Goal: Find contact information: Find contact information

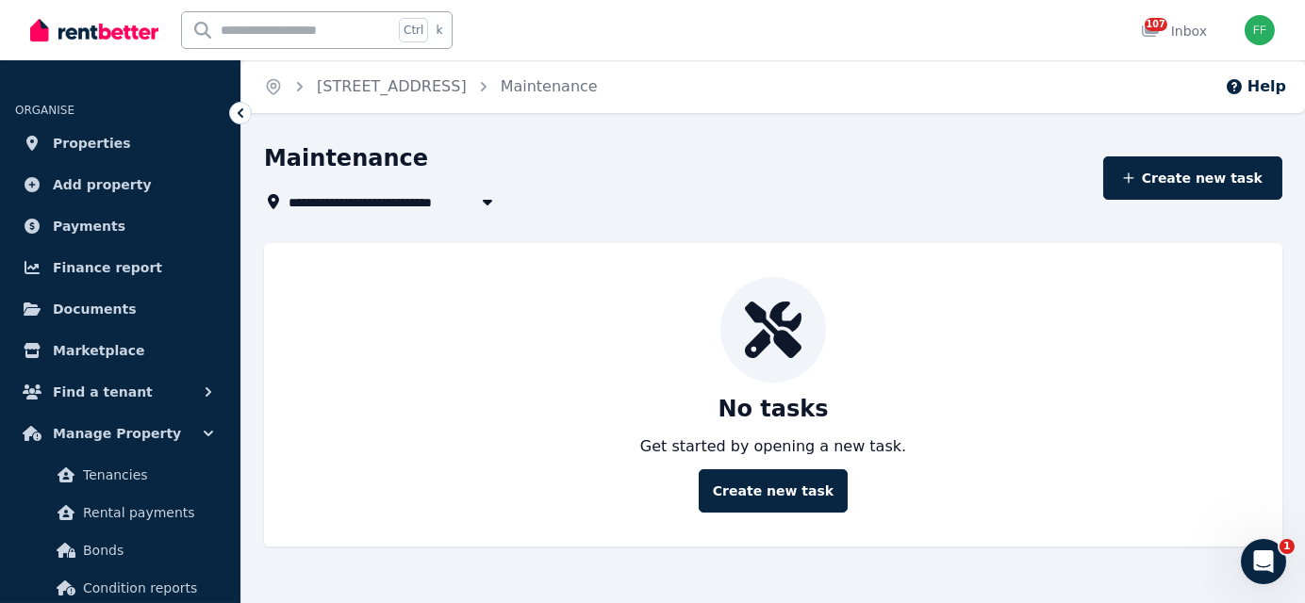
click at [240, 117] on icon at bounding box center [240, 113] width 19 height 19
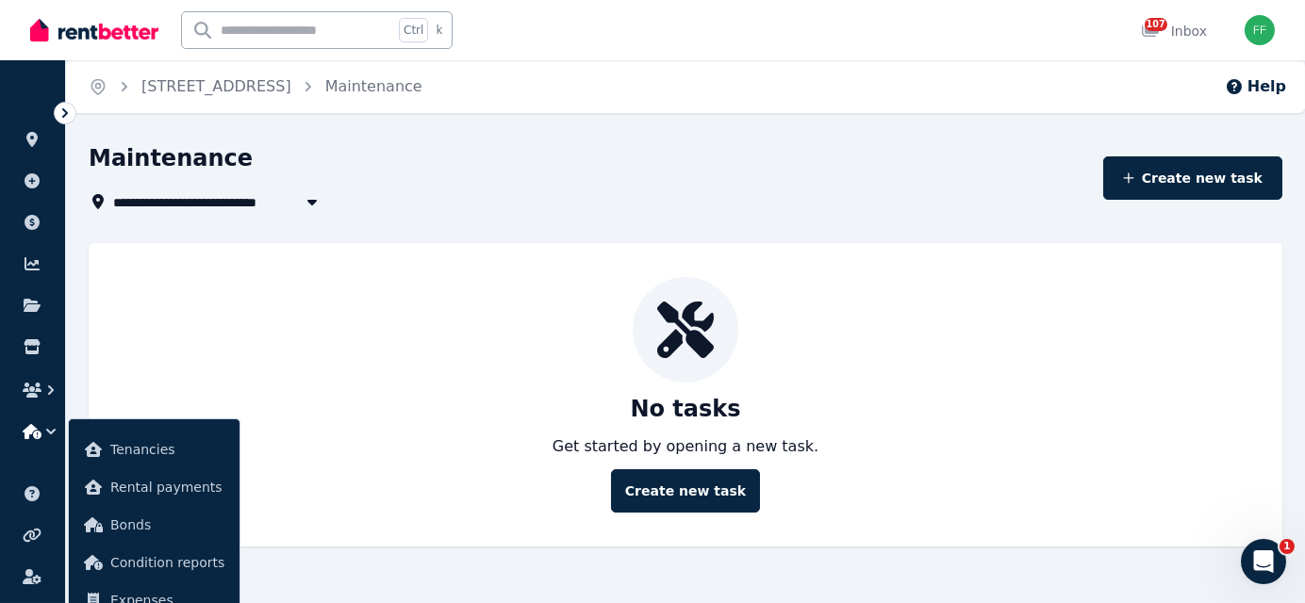
click at [242, 69] on ol "Home [STREET_ADDRESS] Maintenance" at bounding box center [255, 86] width 379 height 53
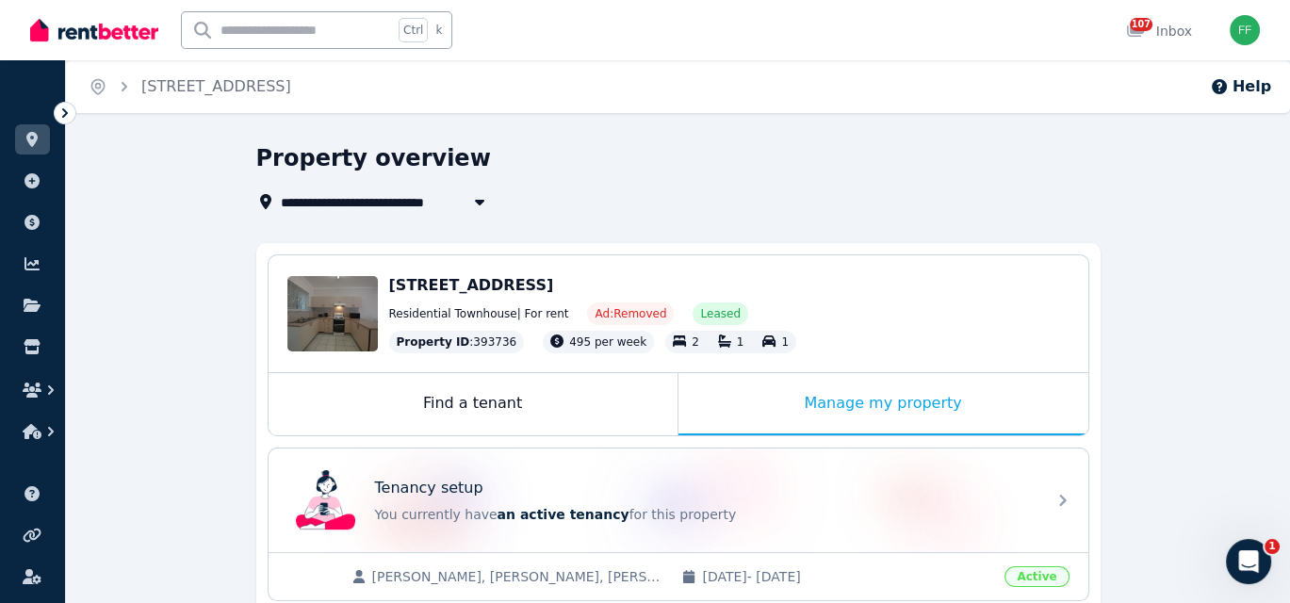
click at [420, 201] on span "[STREET_ADDRESS]" at bounding box center [363, 201] width 165 height 23
type input "**********"
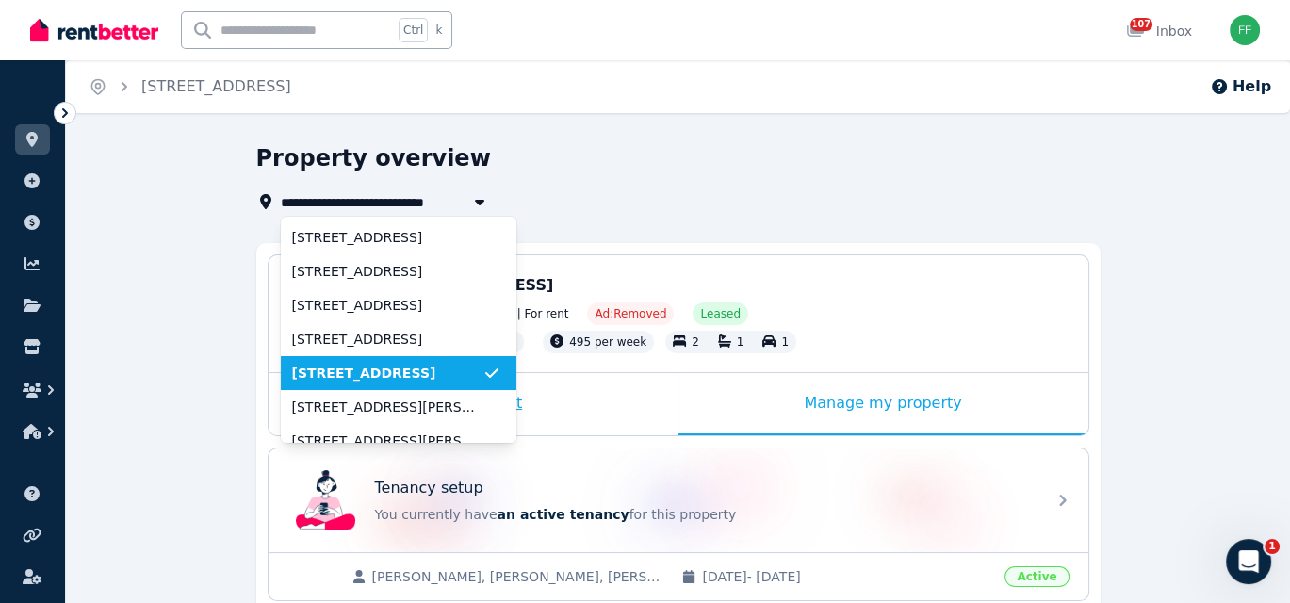
click at [336, 374] on span "[STREET_ADDRESS]" at bounding box center [387, 373] width 190 height 19
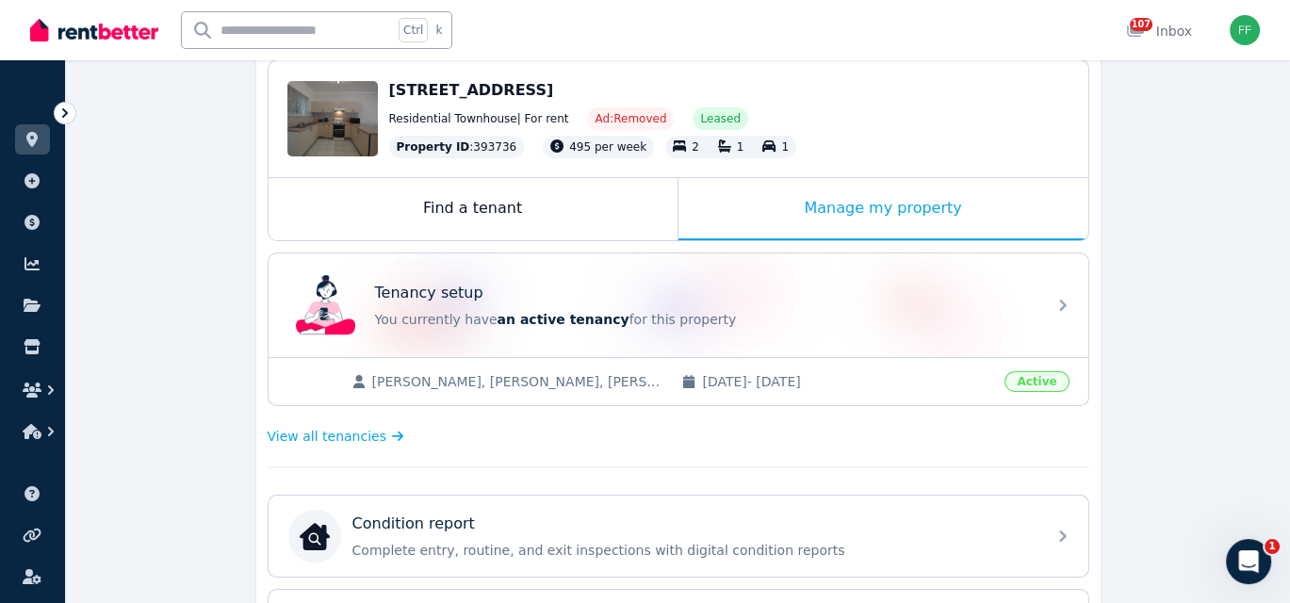
scroll to position [283, 0]
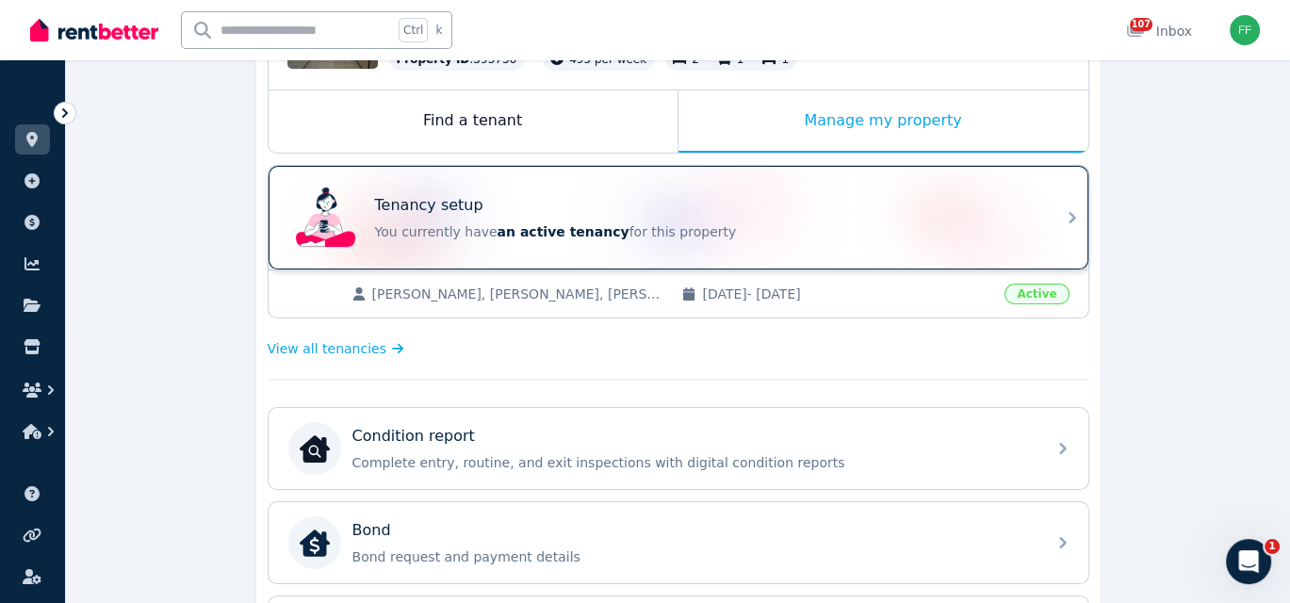
click at [1071, 214] on icon at bounding box center [1072, 217] width 23 height 23
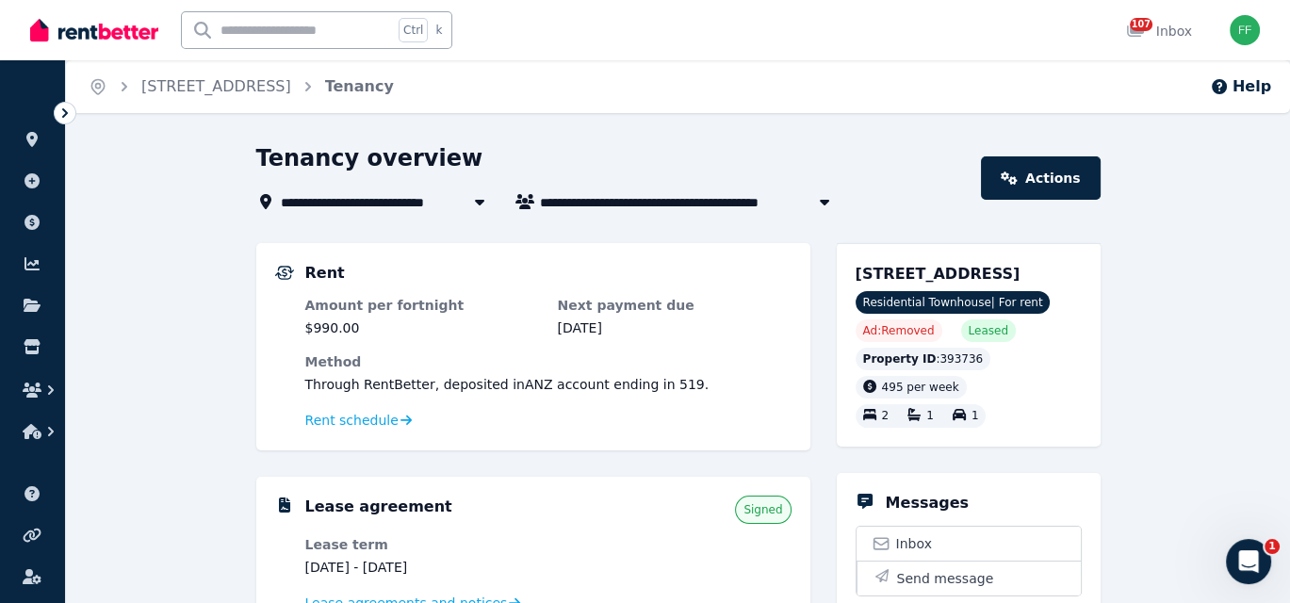
click at [819, 199] on icon "button" at bounding box center [824, 201] width 19 height 15
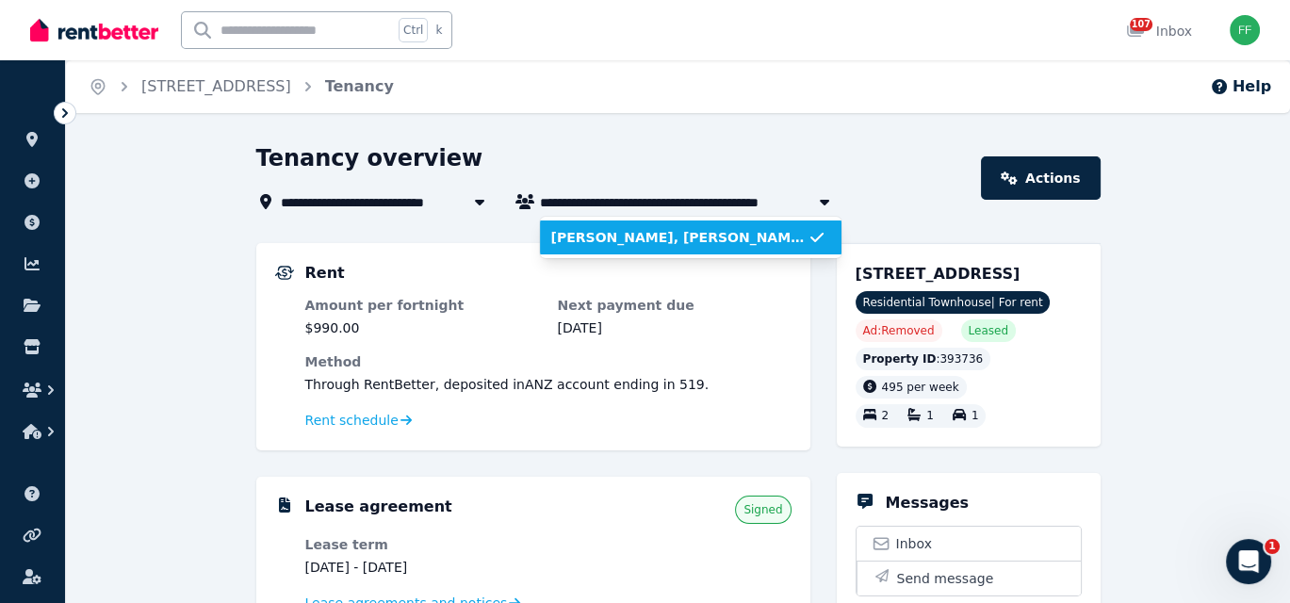
click at [652, 249] on li "[PERSON_NAME], [PERSON_NAME], and [PERSON_NAME]" at bounding box center [691, 238] width 302 height 34
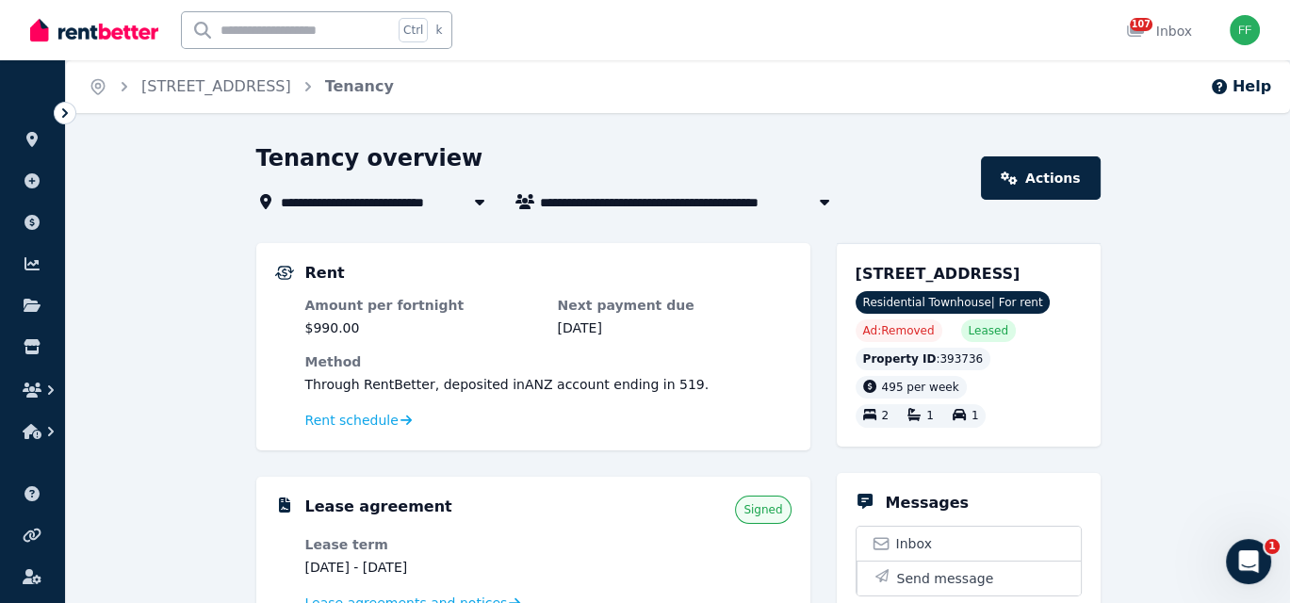
click at [654, 199] on span "[PERSON_NAME], [PERSON_NAME], and [PERSON_NAME]" at bounding box center [691, 201] width 302 height 23
type input "**********"
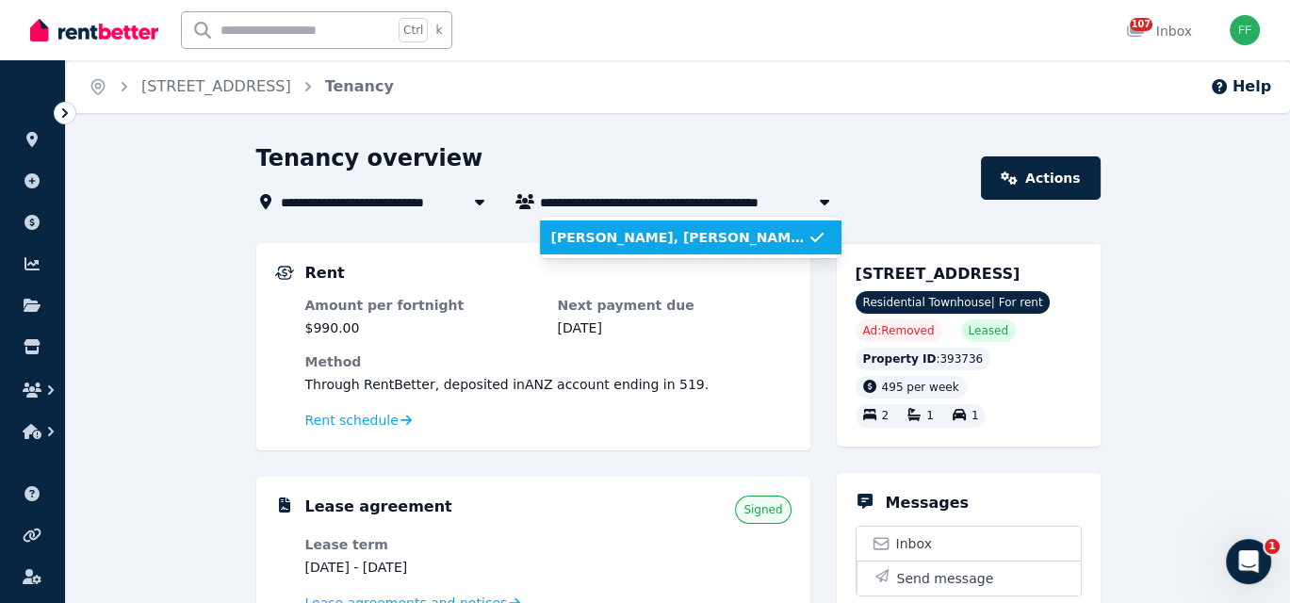
click at [527, 200] on icon at bounding box center [525, 201] width 19 height 15
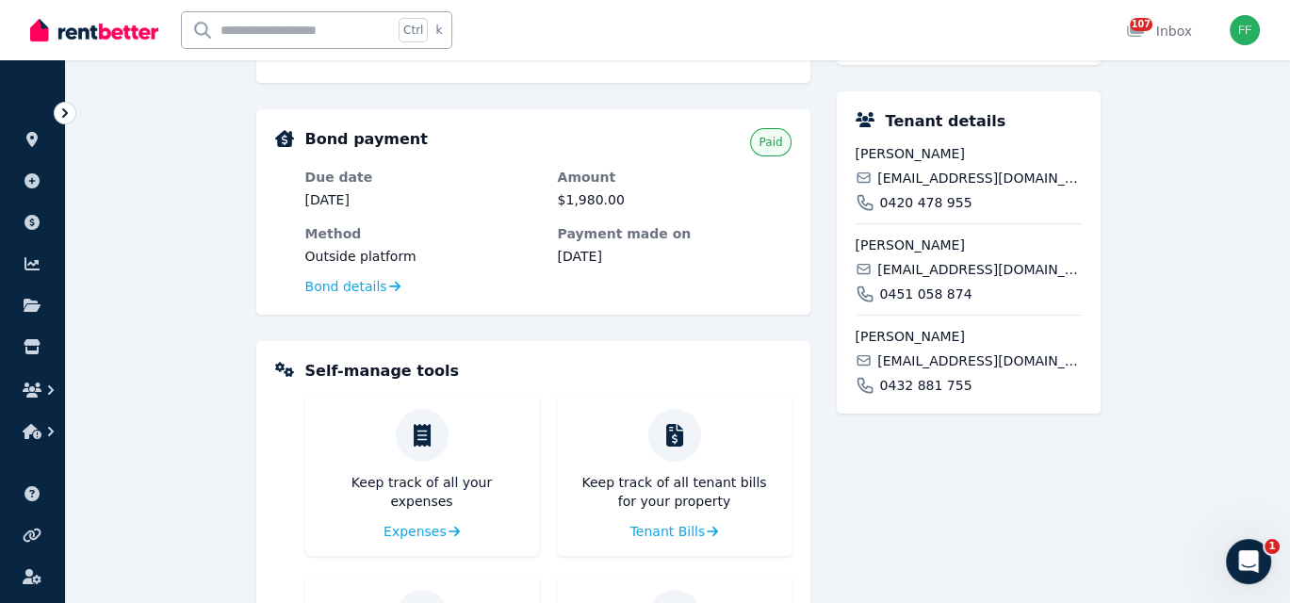
scroll to position [566, 0]
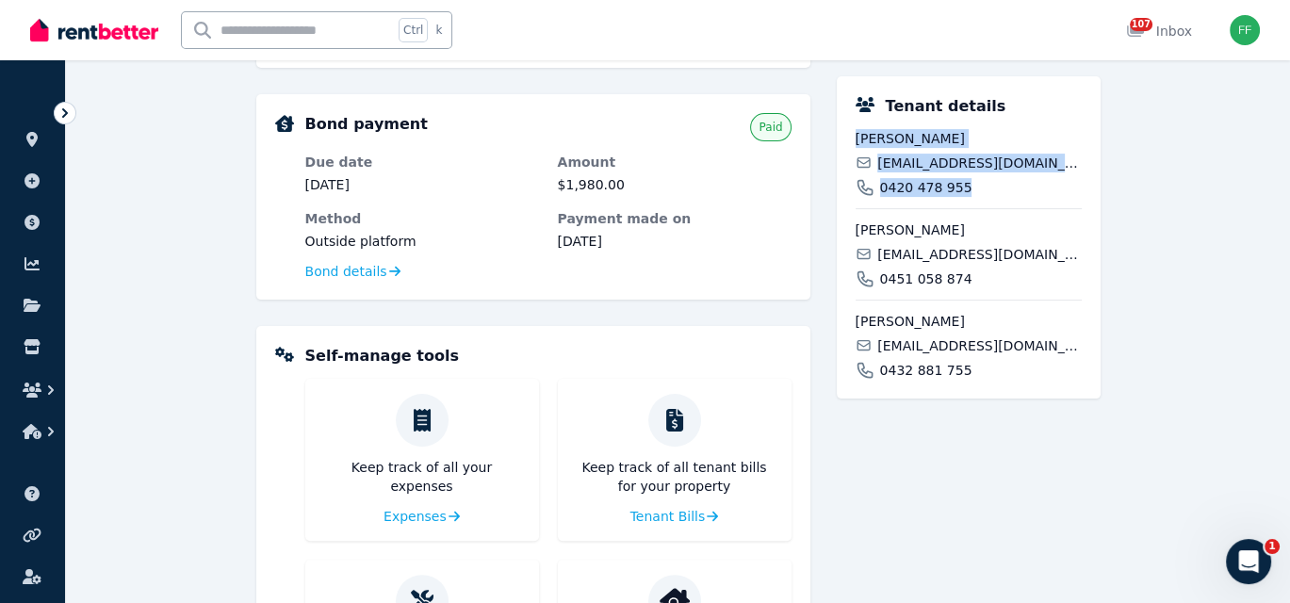
drag, startPoint x: 849, startPoint y: 157, endPoint x: 1022, endPoint y: 211, distance: 180.7
click at [1022, 211] on div "Tenant details [PERSON_NAME] [EMAIL_ADDRESS][DOMAIN_NAME] 0420 478 955 [PERSON_…" at bounding box center [969, 237] width 264 height 322
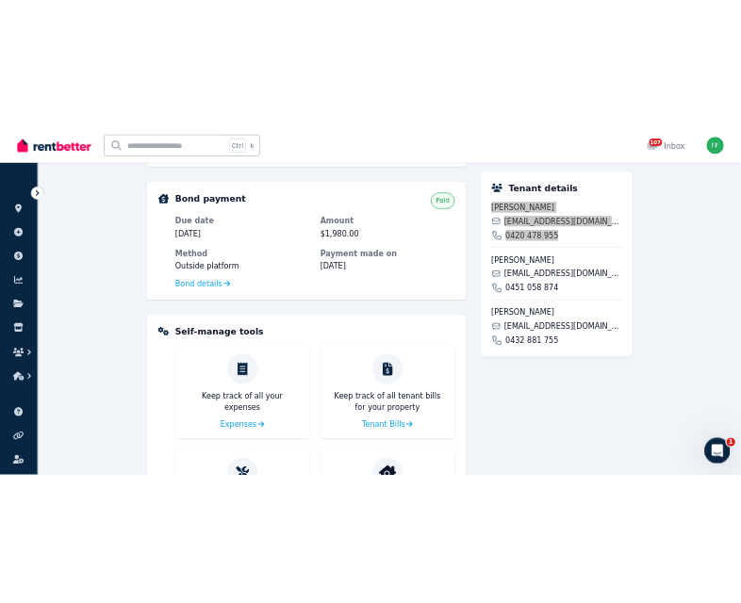
scroll to position [638, 0]
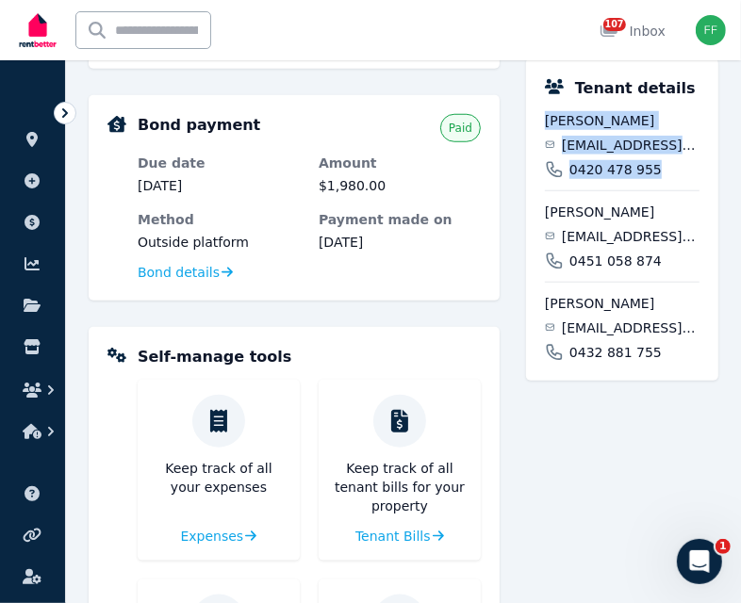
copy div "[PERSON_NAME] [EMAIL_ADDRESS][DOMAIN_NAME] 0420 478 955"
